Goal: Task Accomplishment & Management: Use online tool/utility

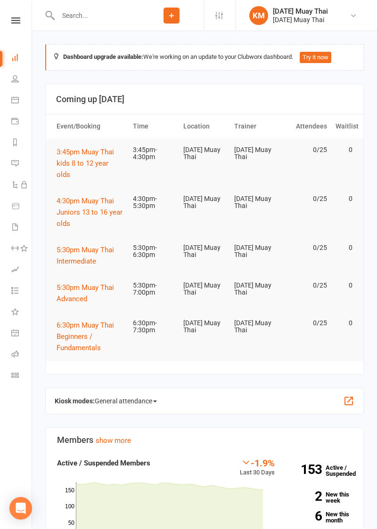
click at [12, 55] on icon at bounding box center [15, 58] width 8 height 8
click at [77, 162] on span "3:45pm Muay Thai kids 8 to 12 year olds" at bounding box center [85, 163] width 57 height 31
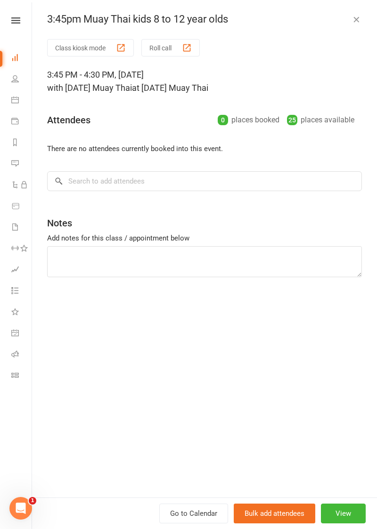
click at [195, 47] on button "Roll call" at bounding box center [170, 47] width 58 height 17
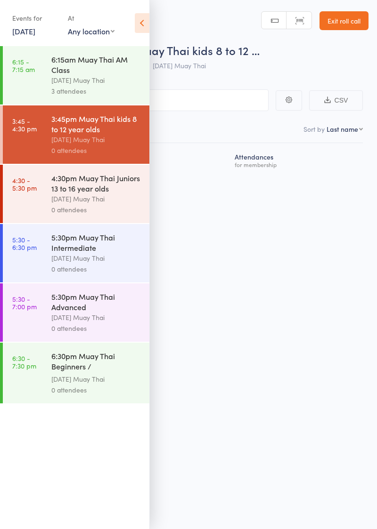
click at [141, 25] on icon at bounding box center [142, 23] width 15 height 20
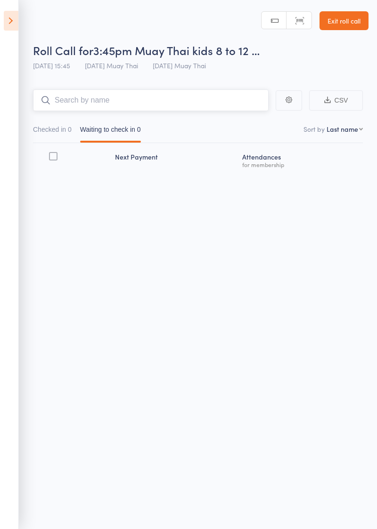
click at [114, 105] on input "search" at bounding box center [150, 100] width 235 height 22
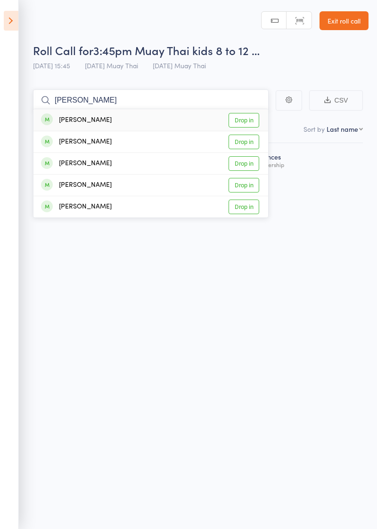
type input "[PERSON_NAME]"
click at [253, 186] on link "Drop in" at bounding box center [243, 185] width 31 height 15
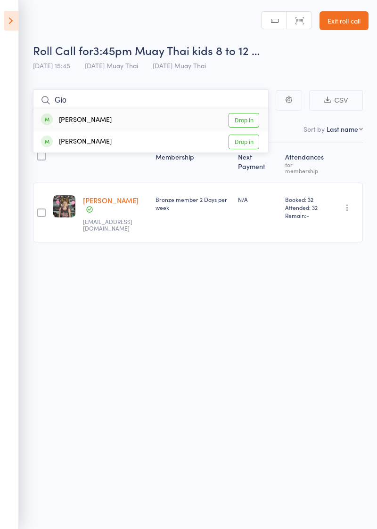
type input "Gio"
click at [252, 122] on link "Drop in" at bounding box center [243, 120] width 31 height 15
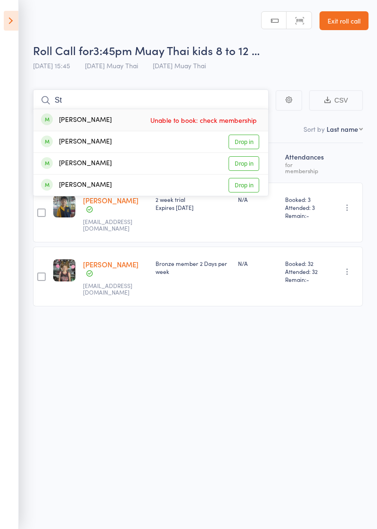
type input "S"
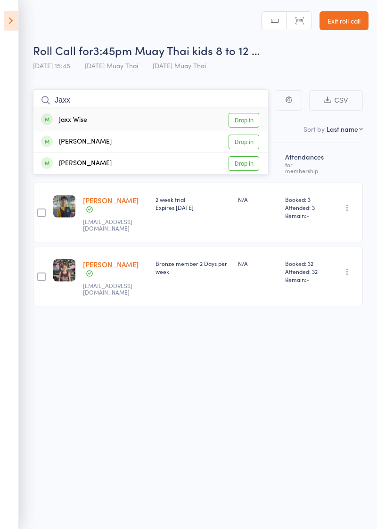
type input "Jaxx"
click at [253, 121] on link "Drop in" at bounding box center [243, 120] width 31 height 15
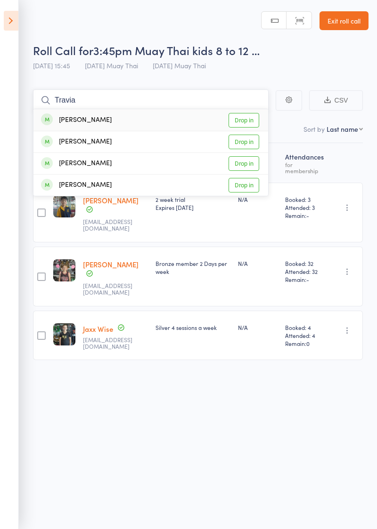
type input "Travia"
click at [251, 142] on link "Drop in" at bounding box center [243, 142] width 31 height 15
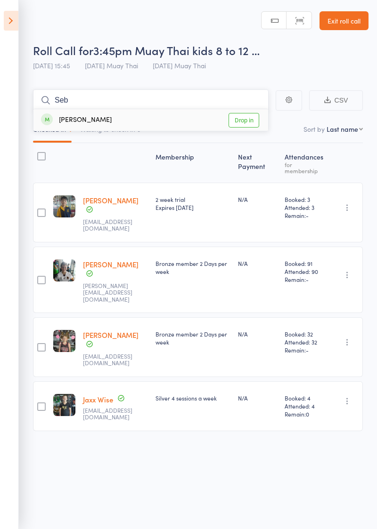
type input "Seb"
click at [253, 122] on link "Drop in" at bounding box center [243, 120] width 31 height 15
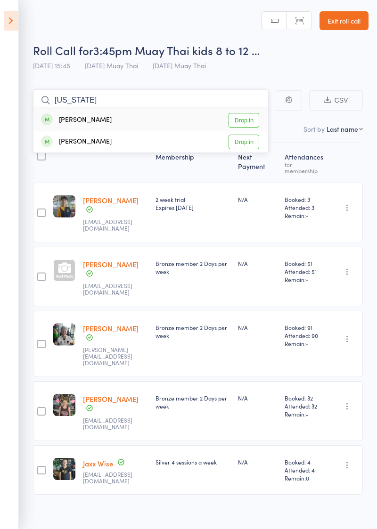
type input "Georgia"
click at [251, 144] on link "Drop in" at bounding box center [243, 142] width 31 height 15
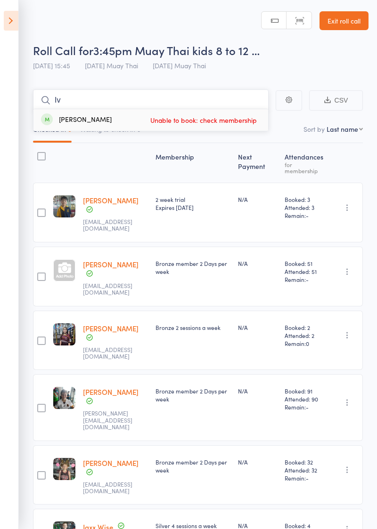
type input "I"
click at [350, 22] on link "Exit roll call" at bounding box center [343, 20] width 49 height 19
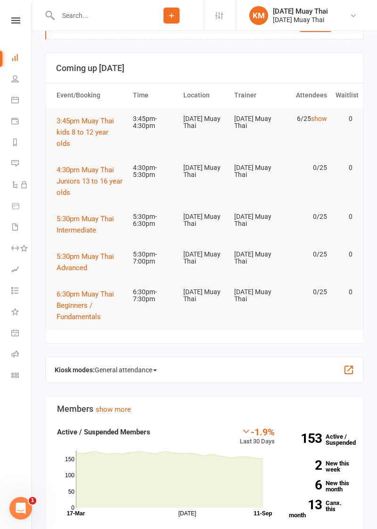
scroll to position [34, 0]
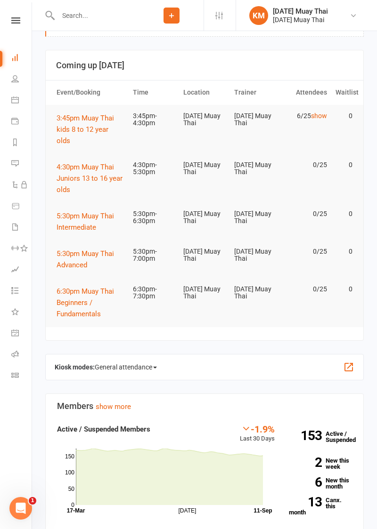
click at [323, 118] on link "show" at bounding box center [319, 116] width 16 height 8
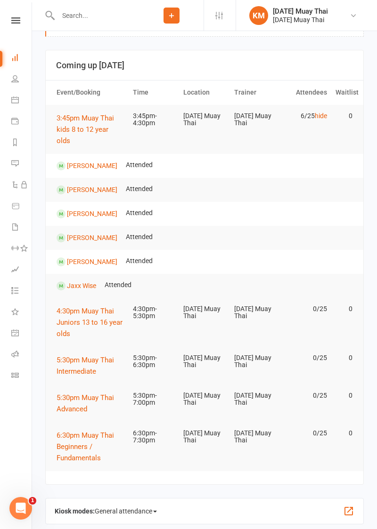
click at [324, 118] on link "hide" at bounding box center [321, 116] width 12 height 8
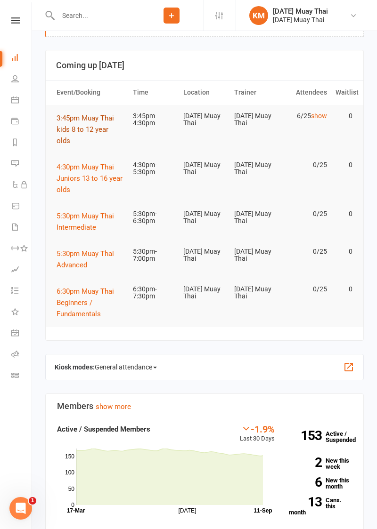
click at [76, 125] on span "3:45pm Muay Thai kids 8 to 12 year olds" at bounding box center [85, 129] width 57 height 31
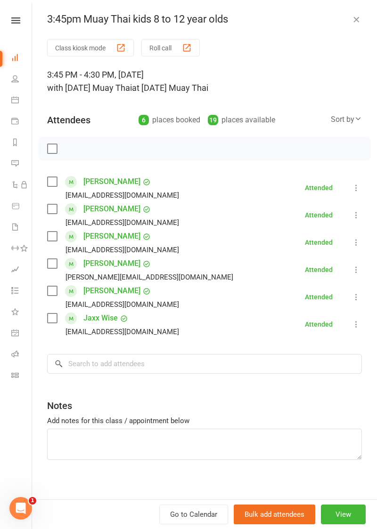
scroll to position [6, 0]
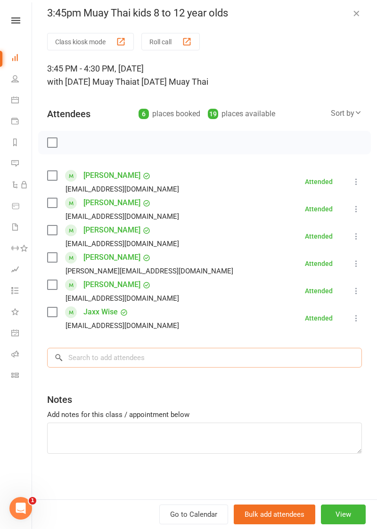
click at [117, 361] on input "search" at bounding box center [204, 358] width 315 height 20
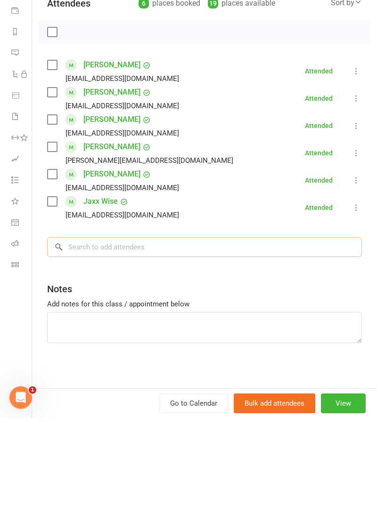
scroll to position [34, 0]
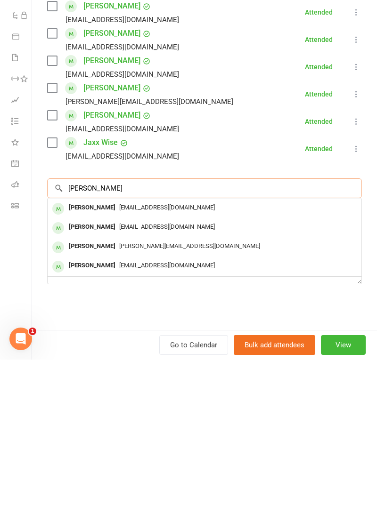
type input "[PERSON_NAME]"
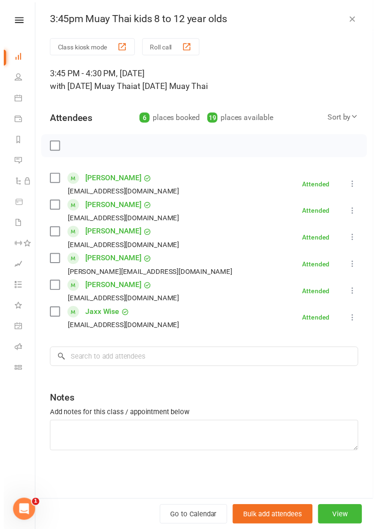
scroll to position [0, 0]
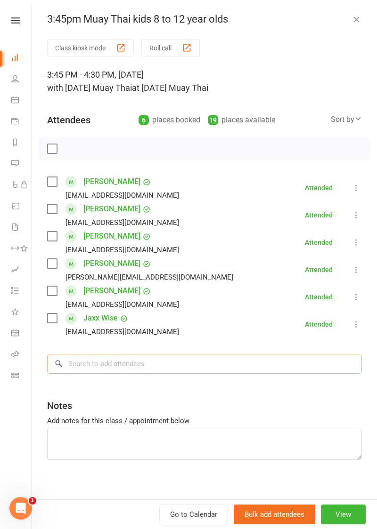
click at [193, 365] on input "search" at bounding box center [204, 364] width 315 height 20
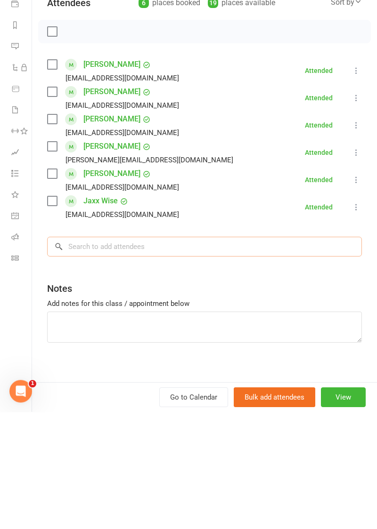
scroll to position [34, 0]
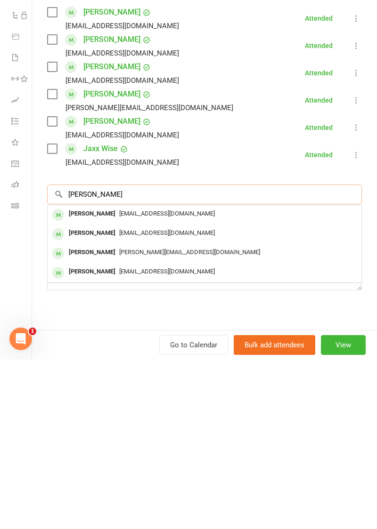
type input "[PERSON_NAME]"
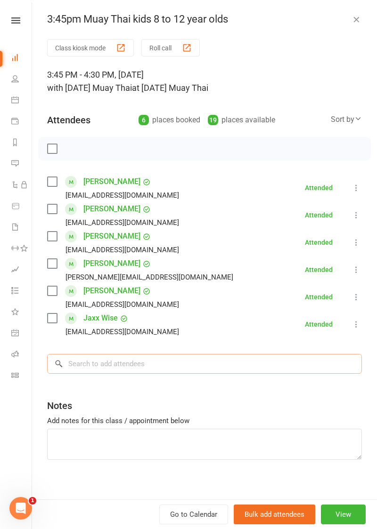
scroll to position [6, 0]
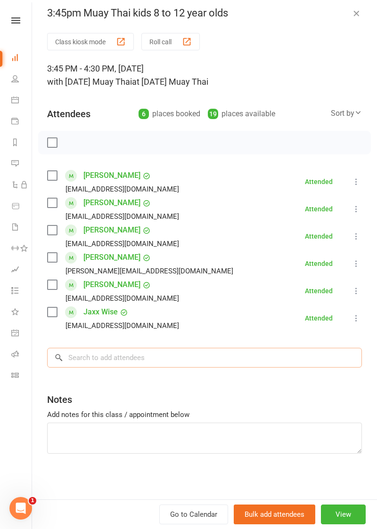
click at [118, 360] on input "search" at bounding box center [204, 358] width 315 height 20
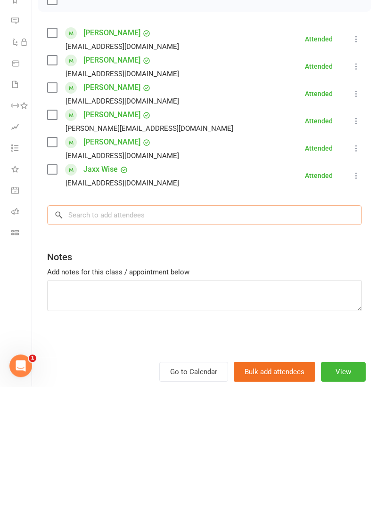
scroll to position [34, 0]
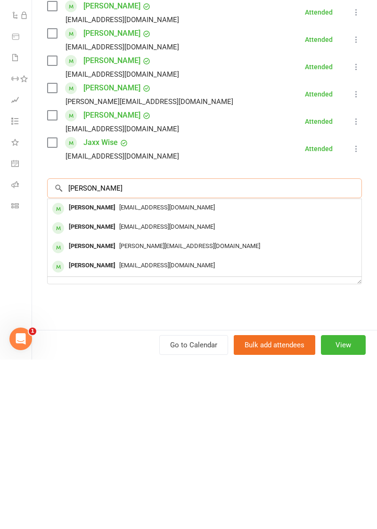
type input "Stella"
click at [66, 380] on div "Stella Watson" at bounding box center [92, 378] width 54 height 14
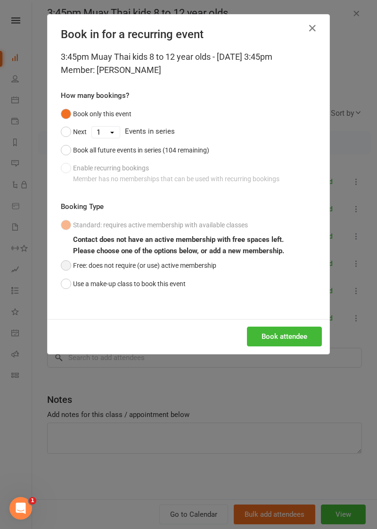
click at [76, 267] on button "Free: does not require (or use) active membership" at bounding box center [138, 266] width 155 height 18
click at [300, 332] on button "Book attendee" at bounding box center [284, 337] width 75 height 20
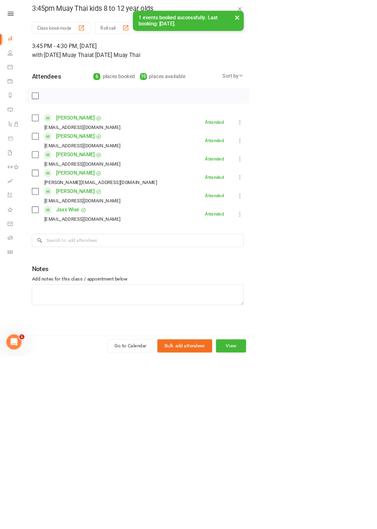
scroll to position [0, 0]
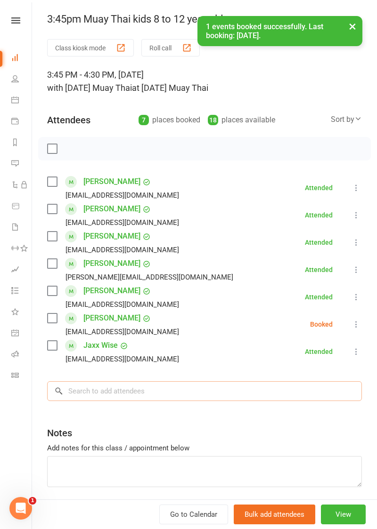
click at [124, 388] on input "search" at bounding box center [204, 391] width 315 height 20
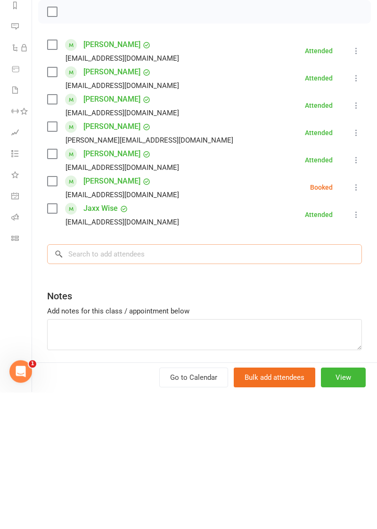
scroll to position [34, 0]
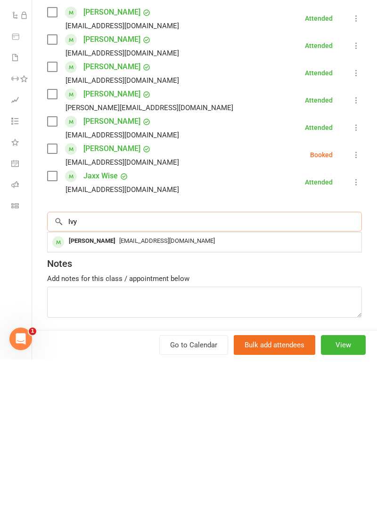
type input "Ivy"
click at [298, 413] on div "Jack@gmail.com" at bounding box center [204, 411] width 306 height 14
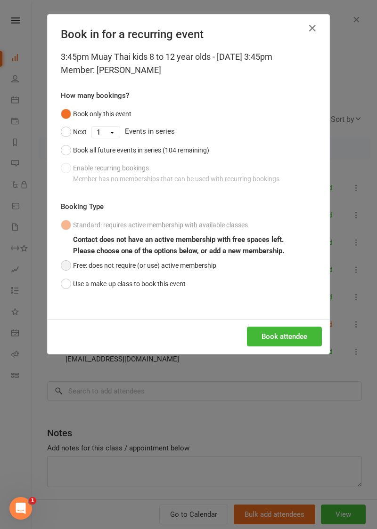
click at [64, 270] on button "Free: does not require (or use) active membership" at bounding box center [138, 266] width 155 height 18
click at [296, 338] on button "Book attendee" at bounding box center [284, 337] width 75 height 20
